Goal: Find specific page/section

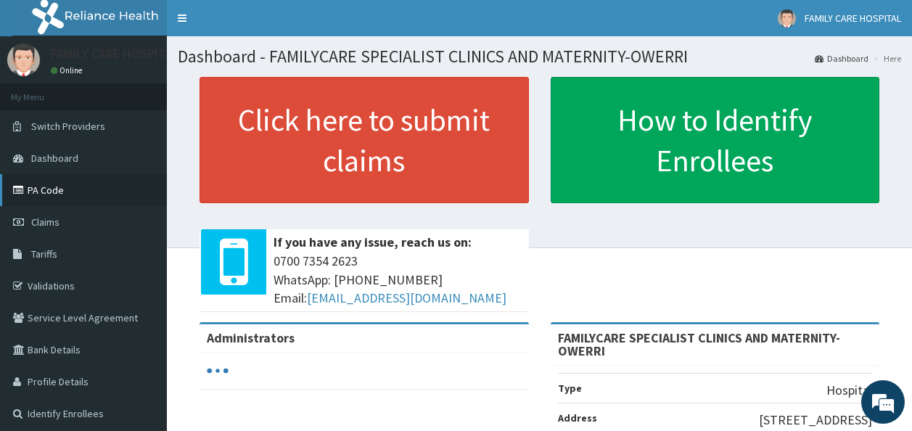
click at [40, 187] on link "PA Code" at bounding box center [83, 190] width 167 height 32
click at [52, 186] on link "PA Code" at bounding box center [83, 190] width 167 height 32
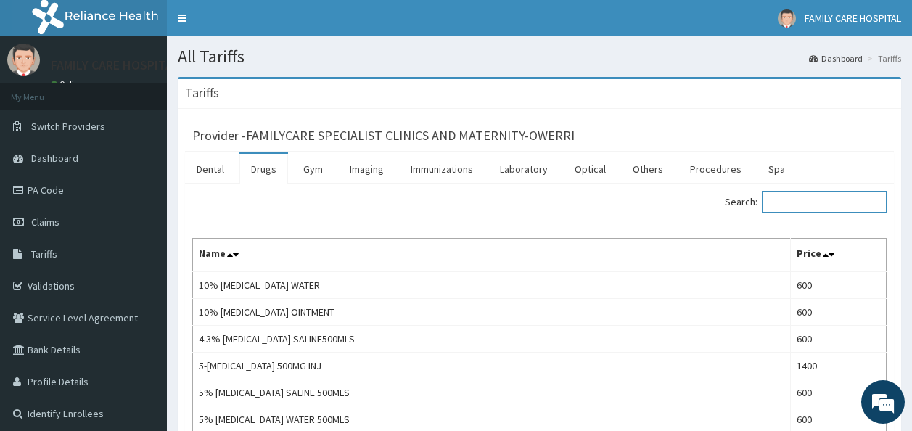
click at [822, 198] on input "Search:" at bounding box center [824, 202] width 125 height 22
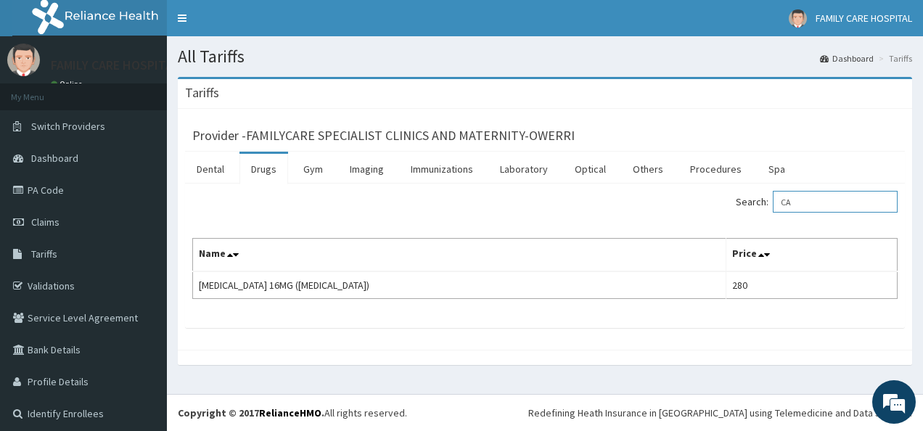
type input "C"
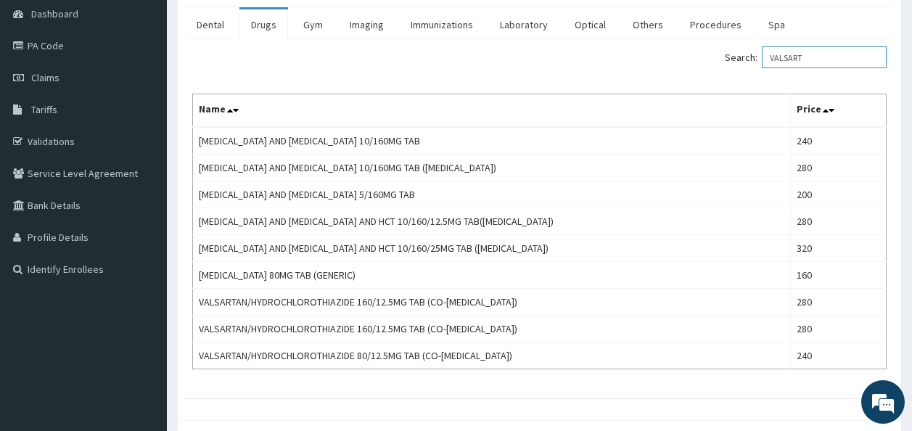
scroll to position [147, 0]
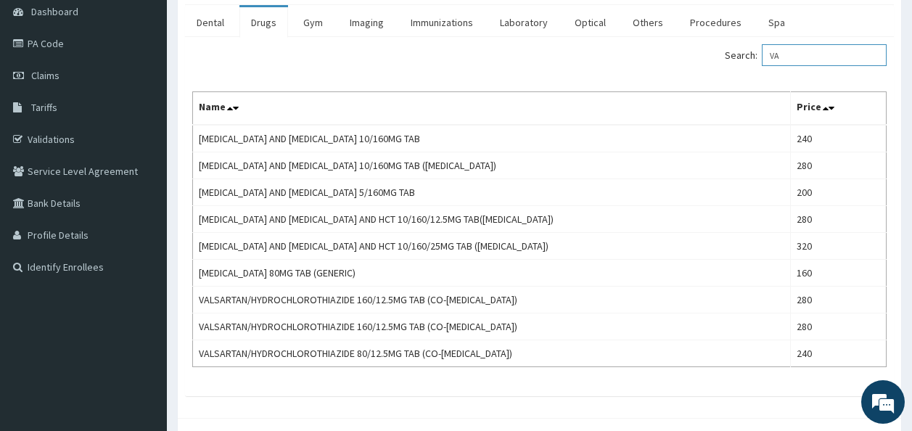
type input "V"
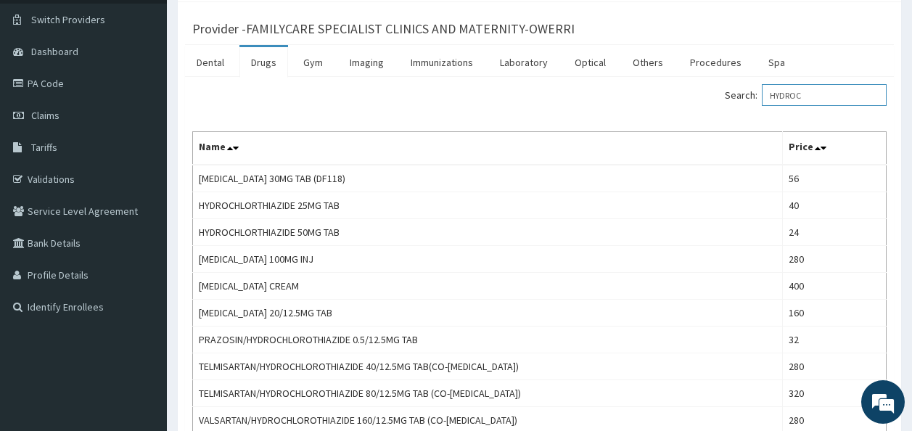
scroll to position [86, 0]
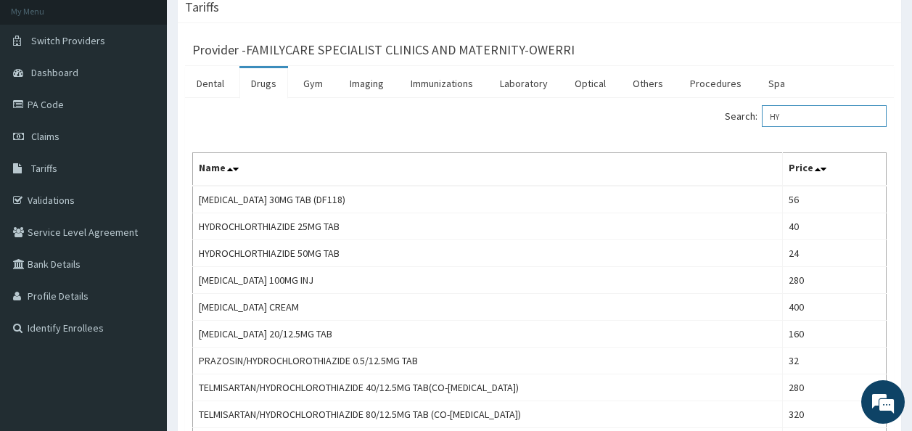
type input "H"
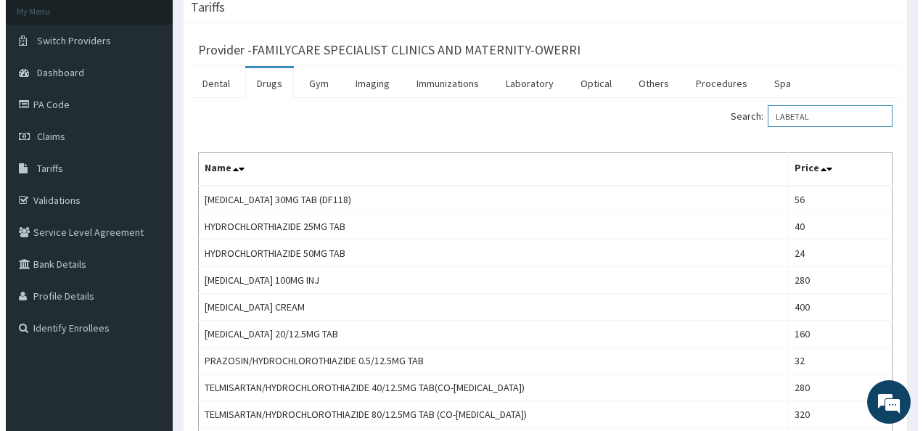
scroll to position [0, 0]
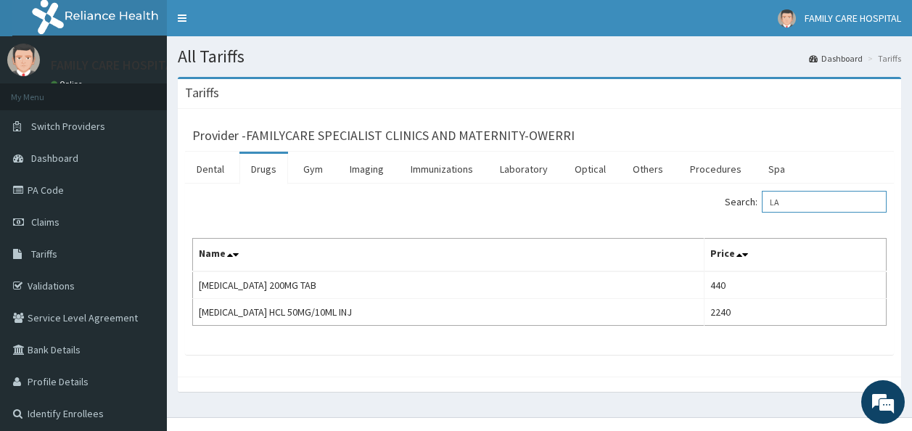
type input "L"
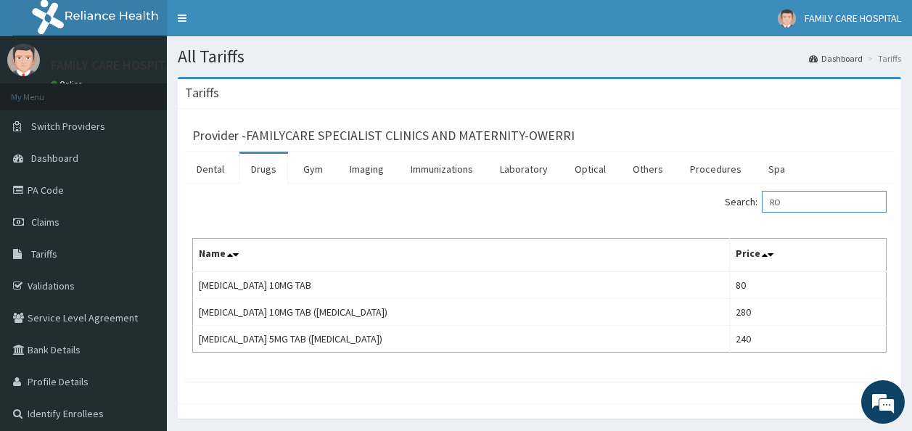
type input "R"
type input "L"
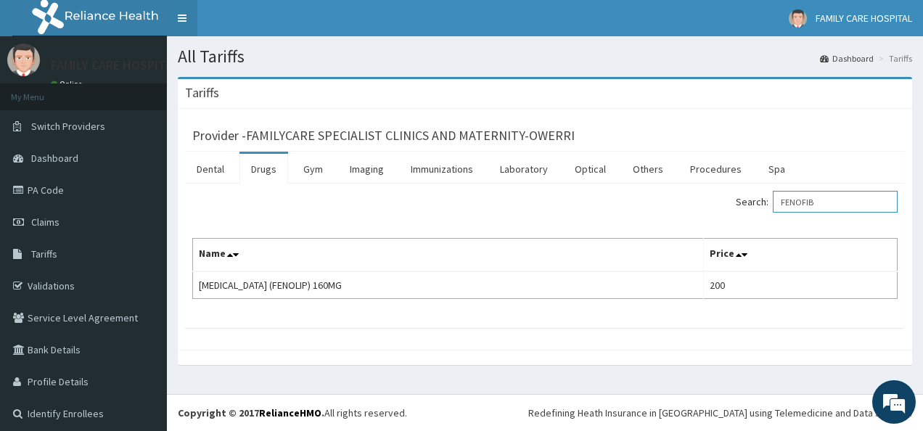
type input "FENOFIB"
